Goal: Task Accomplishment & Management: Use online tool/utility

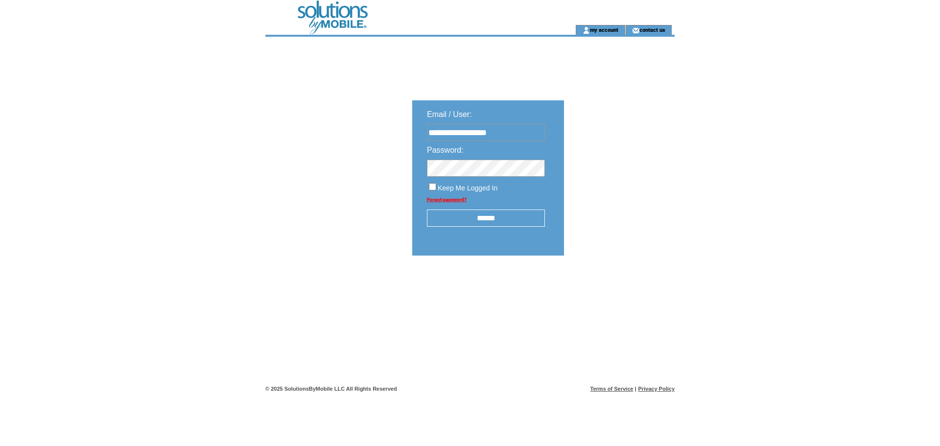
click at [473, 227] on input "******" at bounding box center [486, 218] width 118 height 17
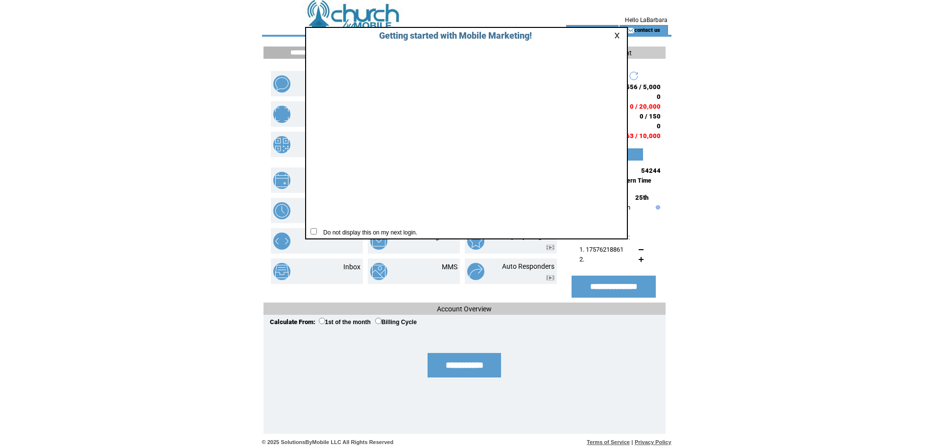
click at [618, 37] on link at bounding box center [618, 35] width 9 height 6
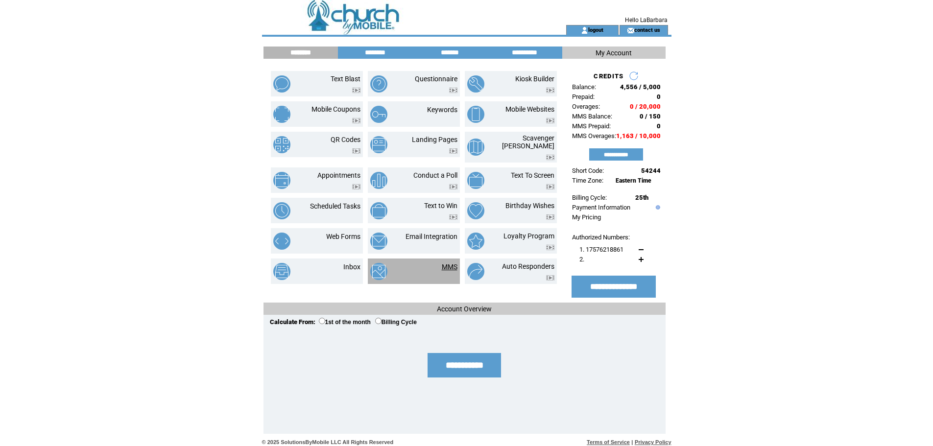
click at [454, 263] on link "MMS" at bounding box center [450, 267] width 16 height 8
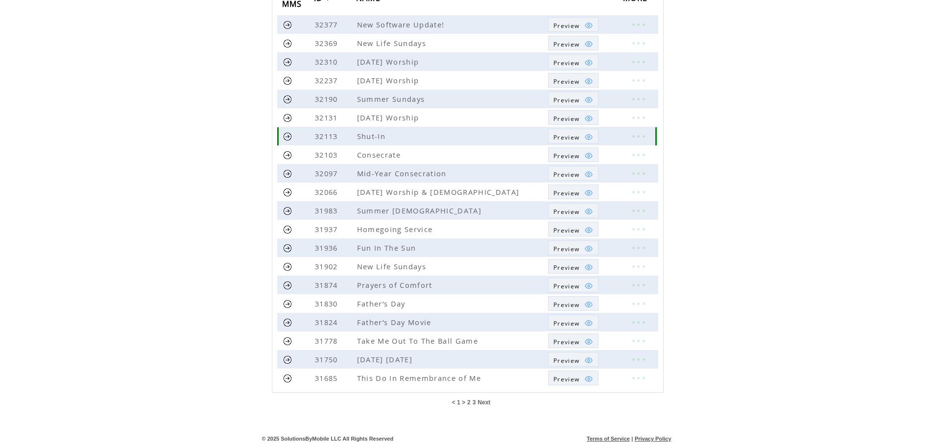
scroll to position [131, 0]
click at [483, 398] on table "< 1 > 2 3 Next" at bounding box center [471, 402] width 44 height 10
click at [483, 401] on span "Next" at bounding box center [484, 402] width 13 height 7
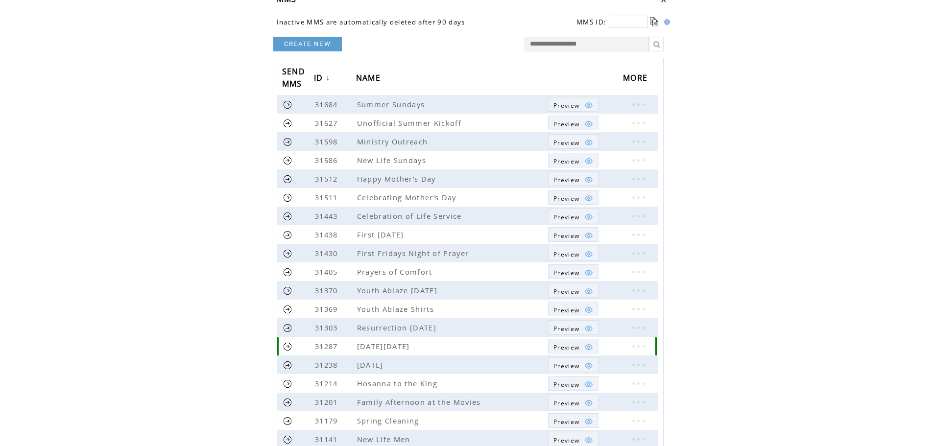
scroll to position [124, 0]
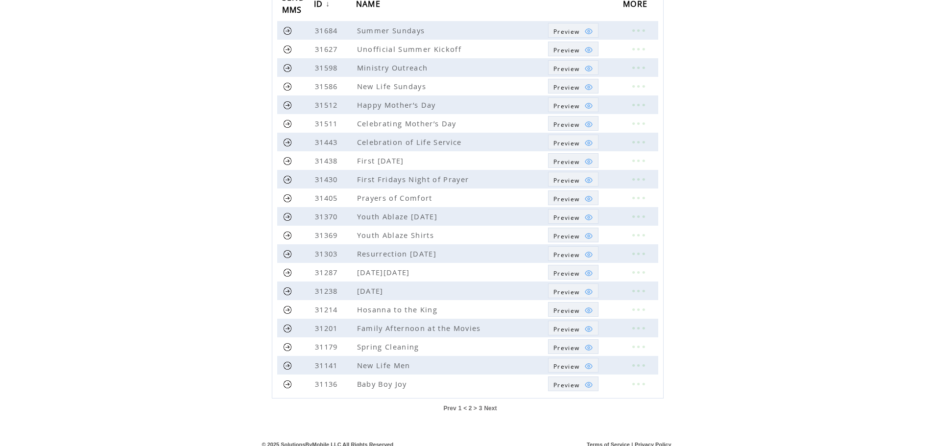
click at [490, 408] on span "Next" at bounding box center [490, 408] width 13 height 7
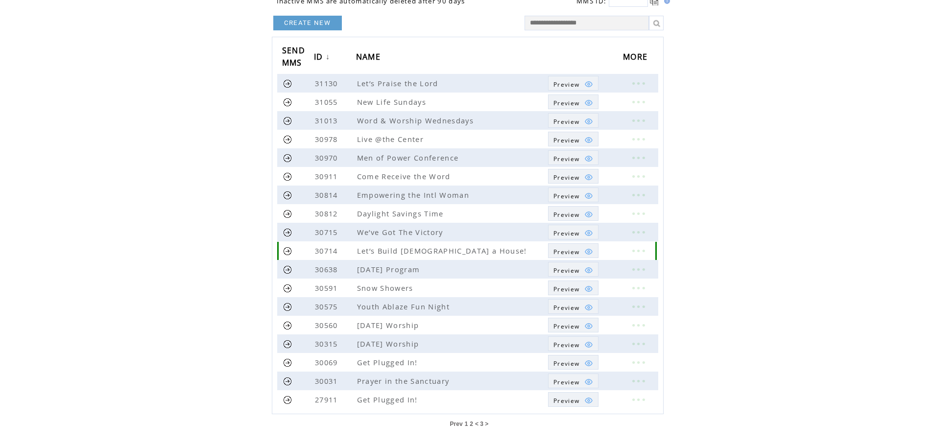
scroll to position [72, 0]
click at [571, 400] on span "Preview" at bounding box center [566, 400] width 26 height 8
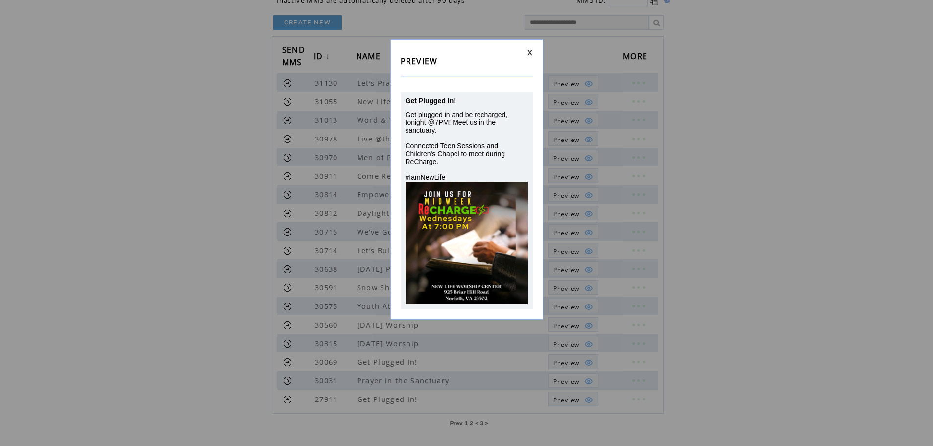
click at [527, 51] on link at bounding box center [530, 52] width 6 height 6
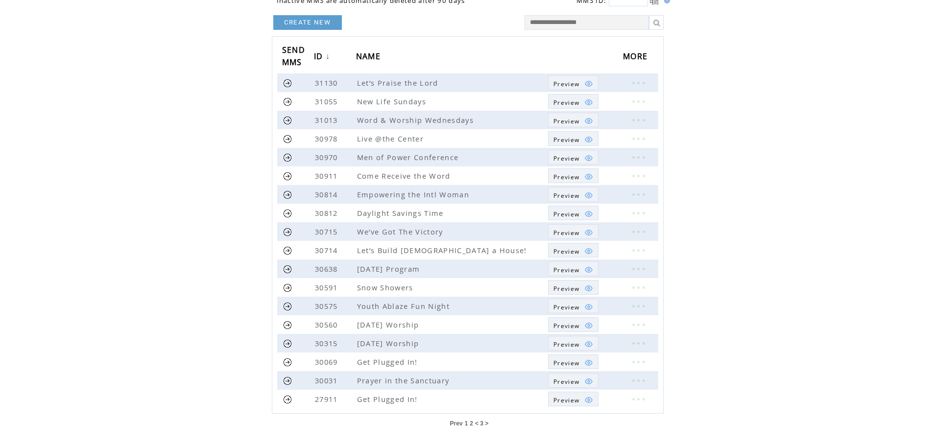
click at [465, 424] on span "1" at bounding box center [466, 423] width 3 height 7
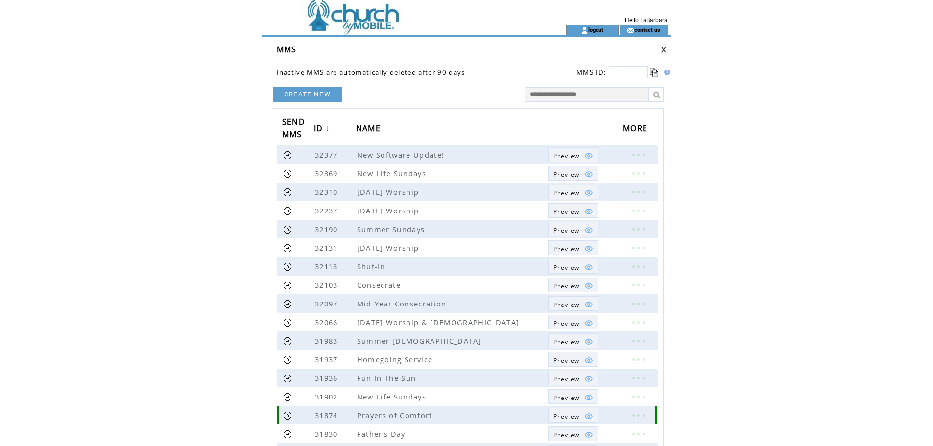
click at [464, 424] on td "Prayers of Comfort" at bounding box center [452, 415] width 192 height 19
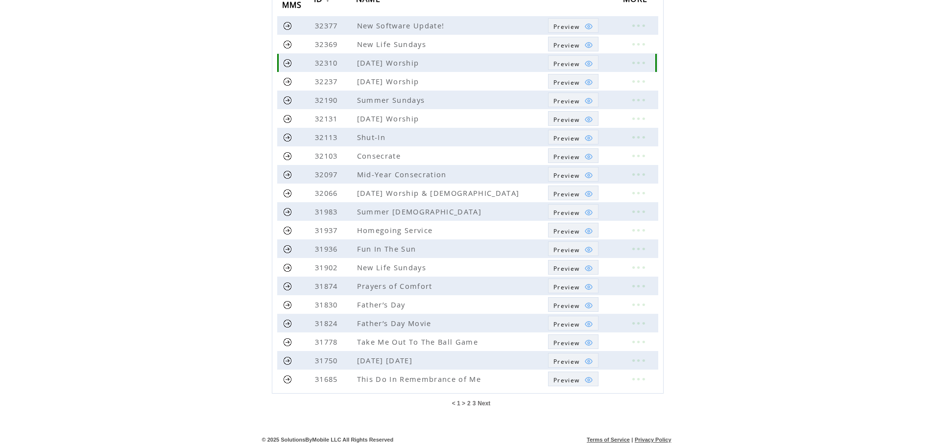
scroll to position [130, 0]
click at [487, 403] on span "Next" at bounding box center [484, 403] width 13 height 7
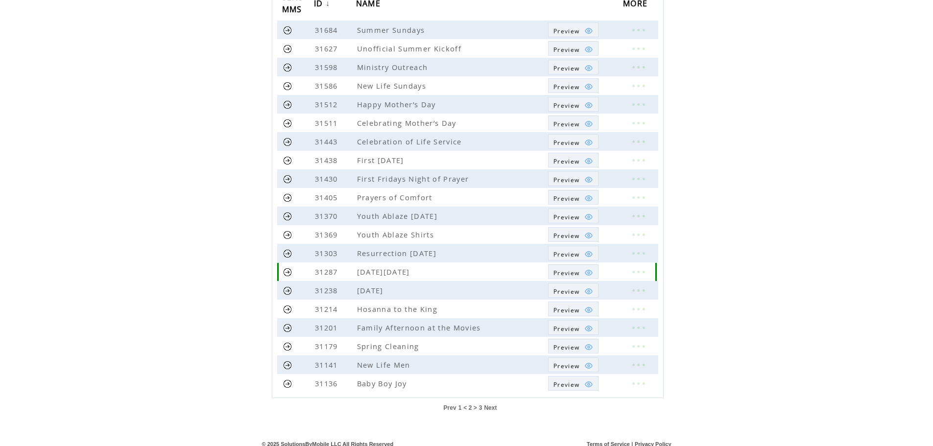
scroll to position [131, 0]
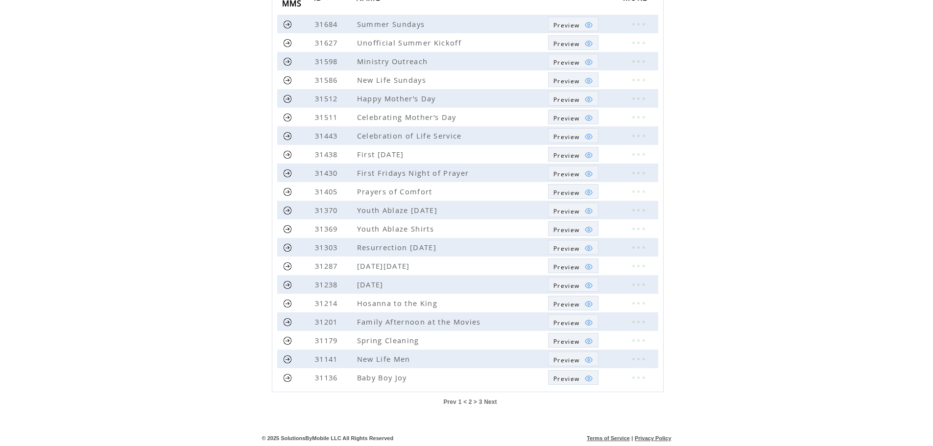
click at [487, 402] on span "Next" at bounding box center [490, 402] width 13 height 7
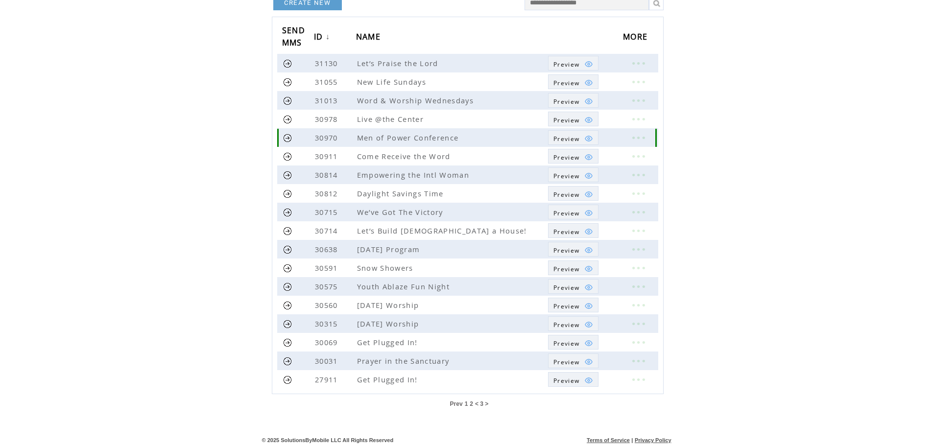
scroll to position [94, 0]
click at [569, 343] on span "Preview" at bounding box center [566, 341] width 26 height 8
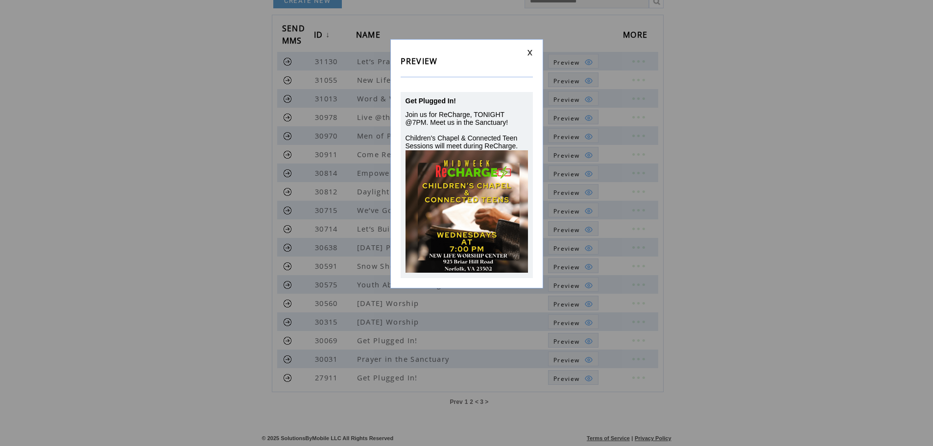
click at [533, 47] on div "PREVIEW Get Plugged In! Join us for ReCharge, TONIGHT @7PM. Meet us in the Sanc…" at bounding box center [466, 163] width 153 height 249
click at [528, 51] on link at bounding box center [530, 52] width 6 height 6
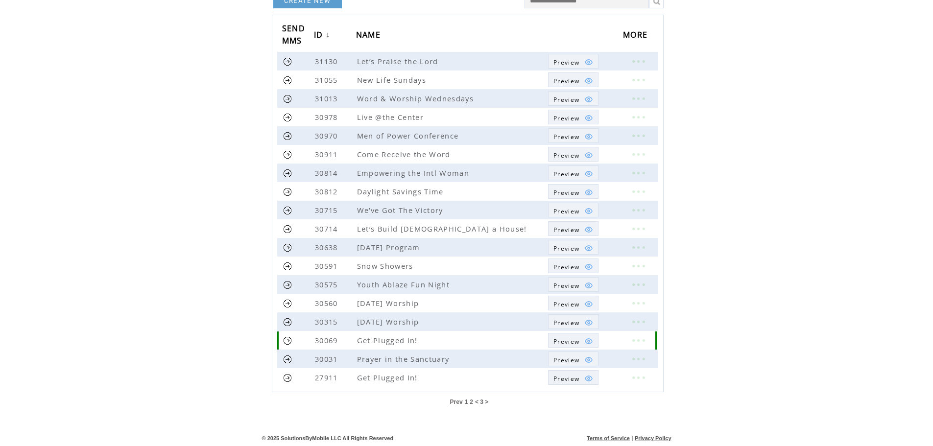
click at [640, 344] on link at bounding box center [638, 340] width 29 height 13
click at [585, 348] on link "EDIT" at bounding box center [586, 345] width 16 height 9
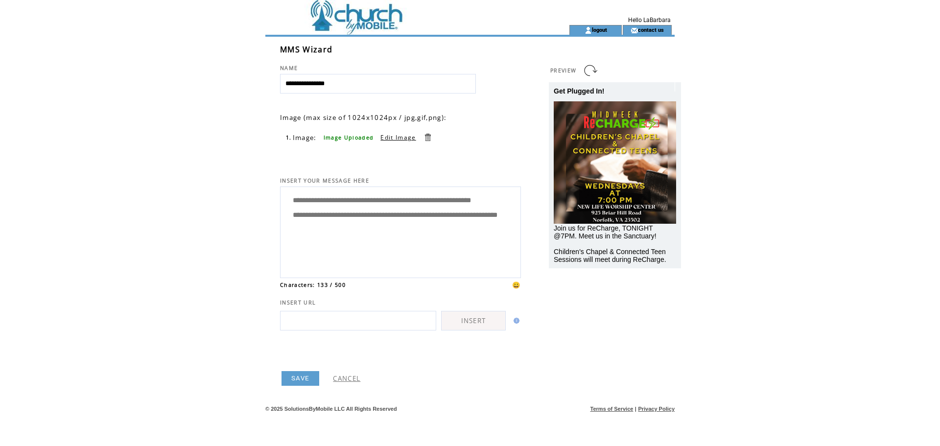
click at [347, 377] on link "CANCEL" at bounding box center [346, 378] width 27 height 9
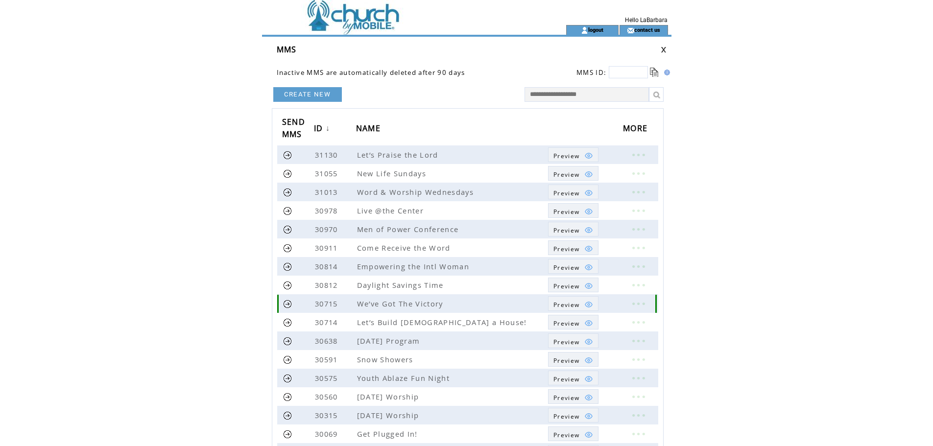
scroll to position [94, 0]
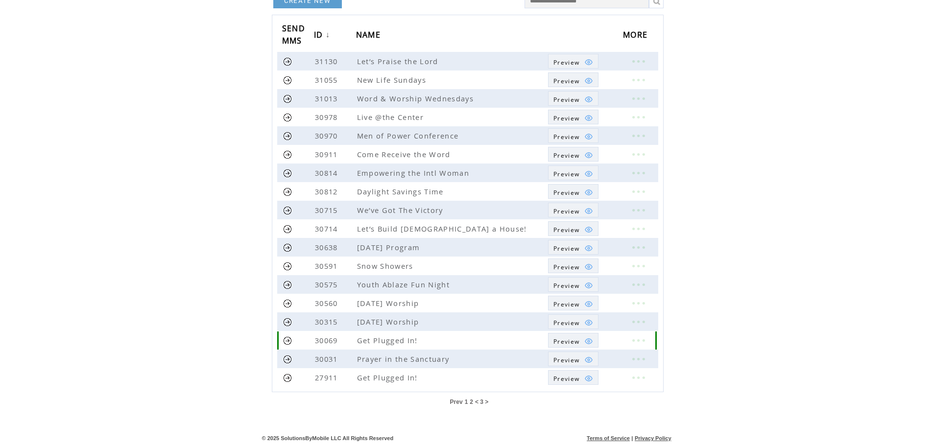
click at [288, 340] on link at bounding box center [287, 340] width 9 height 9
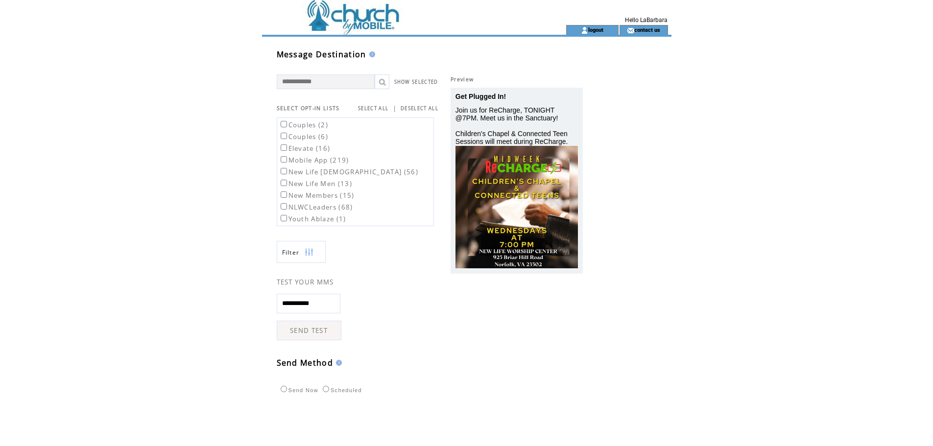
click at [320, 160] on label "Mobile App (219)" at bounding box center [314, 160] width 71 height 9
click at [400, 423] on select "** ** ** ** ** ** ** ** ** ** ** ** **" at bounding box center [387, 423] width 27 height 21
select select "*"
click at [385, 413] on select "** ** ** ** ** ** ** ** ** ** ** ** **" at bounding box center [387, 423] width 27 height 21
click at [430, 419] on select "** ** ** ** ** ** ** ** ** ** ** ** ** ** ** ** ** ** ** ** ** ** ** ** ** ** *…" at bounding box center [417, 423] width 29 height 21
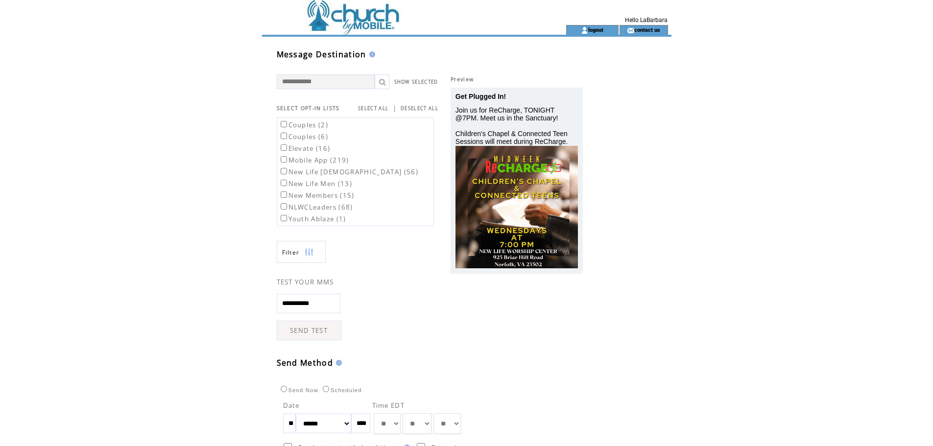
select select "*"
click at [414, 413] on select "** ** ** ** ** ** ** ** ** ** ** ** ** ** ** ** ** ** ** ** ** ** ** ** ** ** *…" at bounding box center [417, 423] width 29 height 21
click at [478, 326] on td "Preview Get Plugged In! Join us for ReCharge, TONIGHT @7PM. Meet us in the Sanc…" at bounding box center [516, 191] width 157 height 299
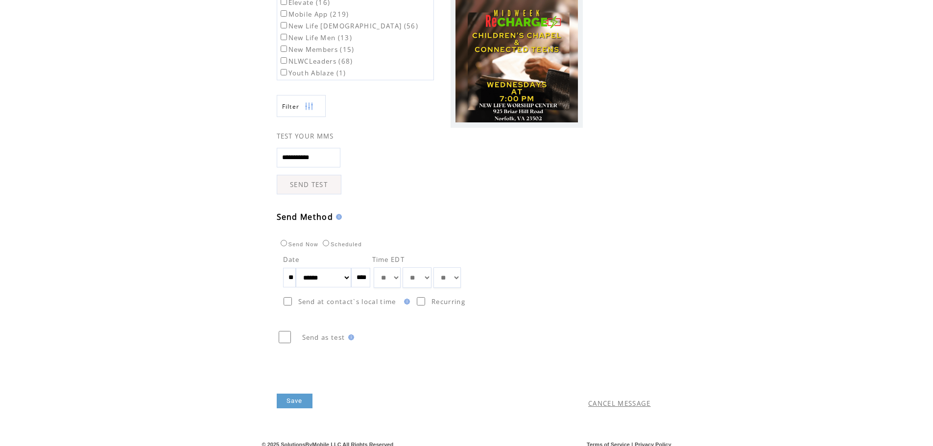
scroll to position [146, 0]
click at [296, 405] on link "Save" at bounding box center [295, 400] width 36 height 15
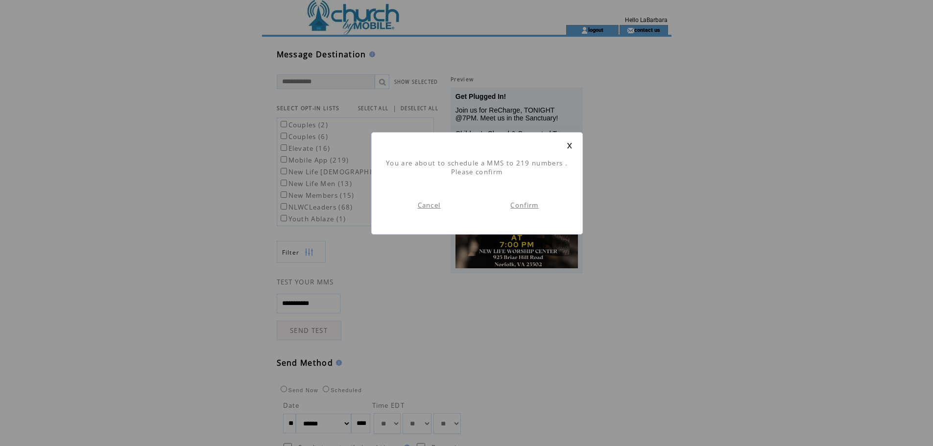
scroll to position [0, 0]
click at [529, 203] on link "Confirm" at bounding box center [524, 205] width 28 height 9
click at [442, 204] on link "Go To Dashboard" at bounding box center [429, 205] width 62 height 9
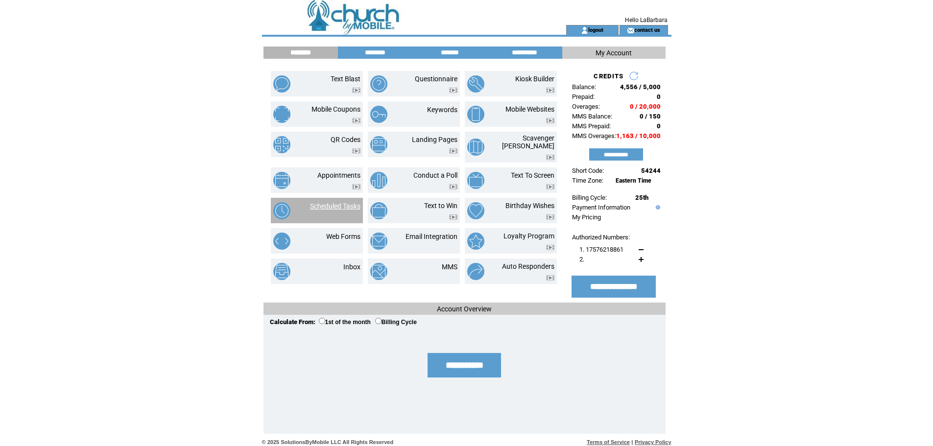
click at [341, 204] on link "Scheduled Tasks" at bounding box center [335, 206] width 50 height 8
